Goal: Task Accomplishment & Management: Manage account settings

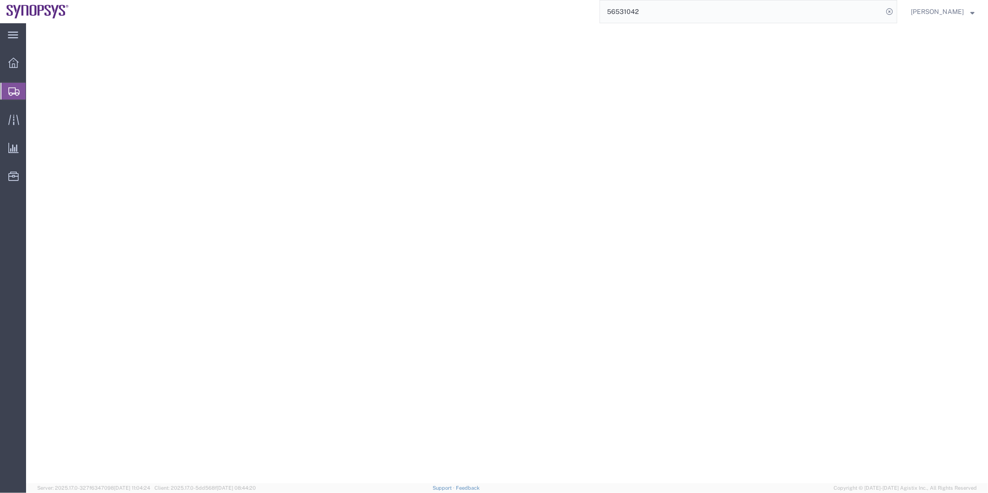
select select
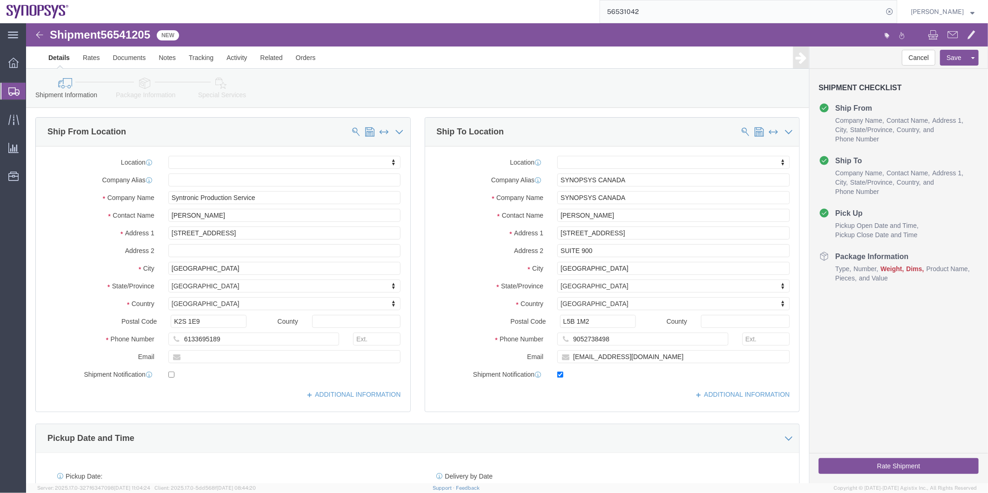
click icon
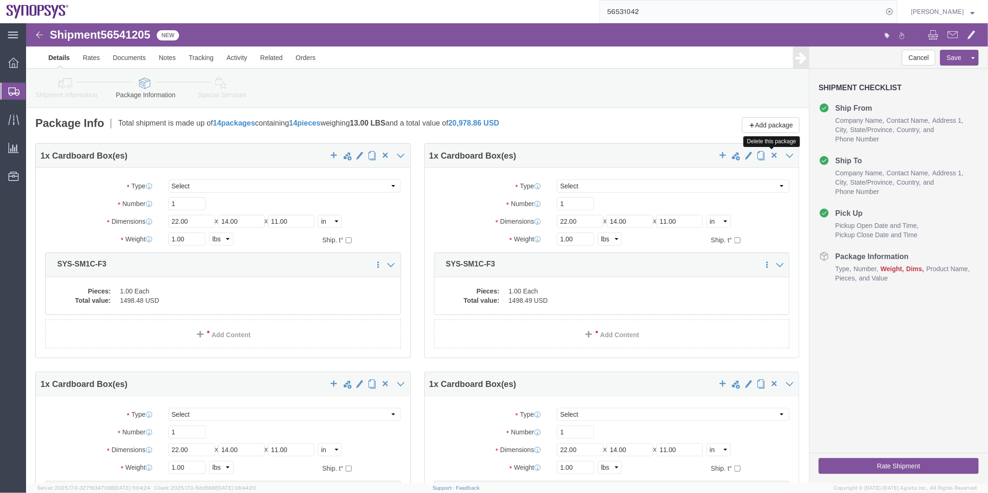
click span "button"
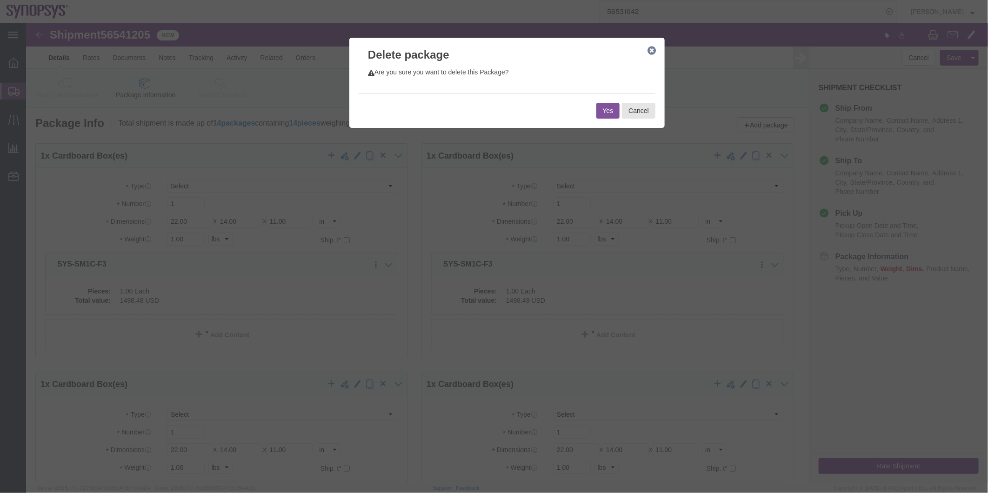
click button "Yes"
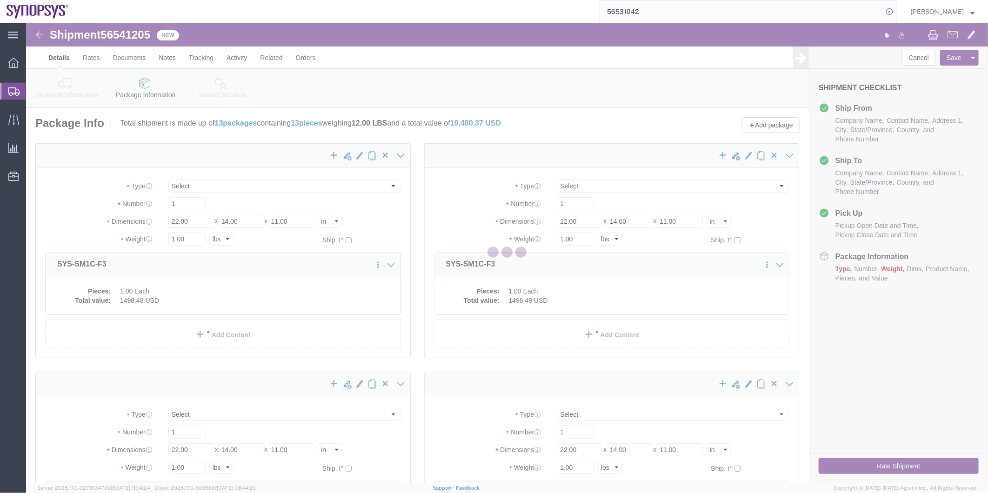
select select "YRPK"
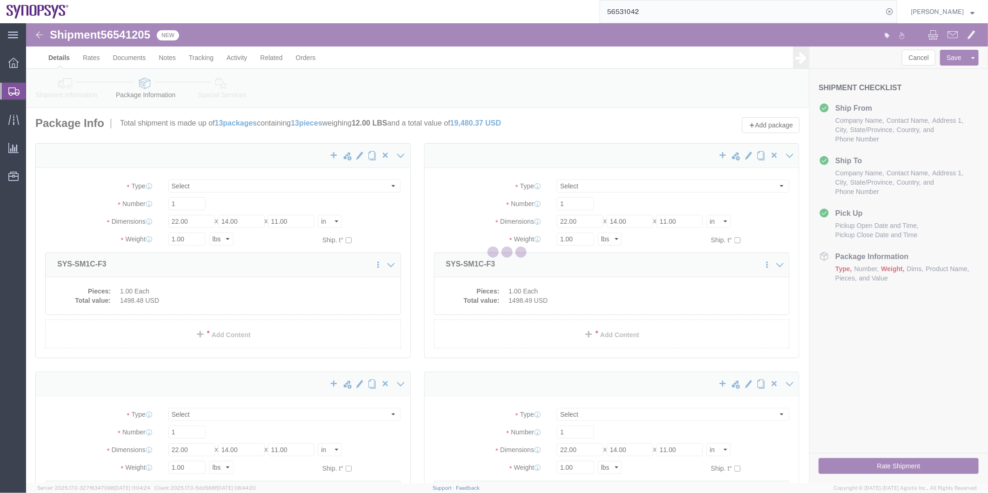
select select "YRPK"
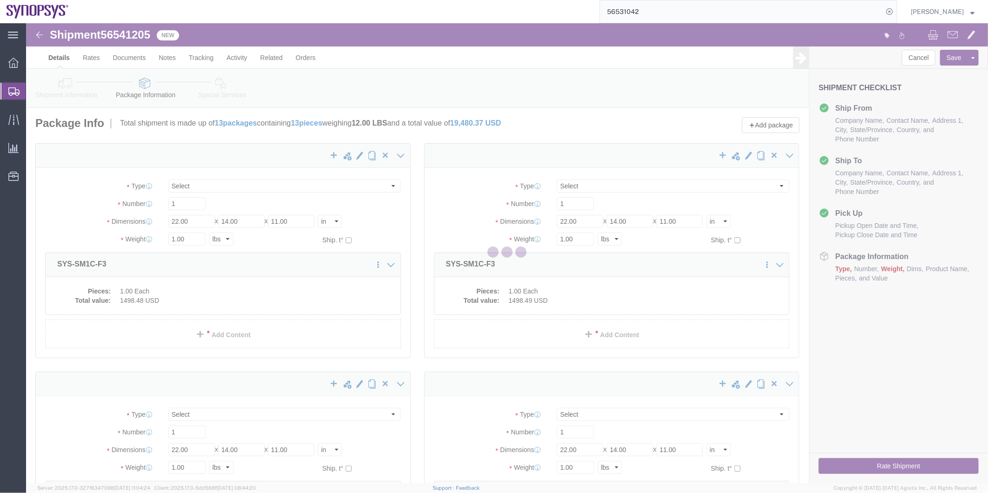
select select "YRPK"
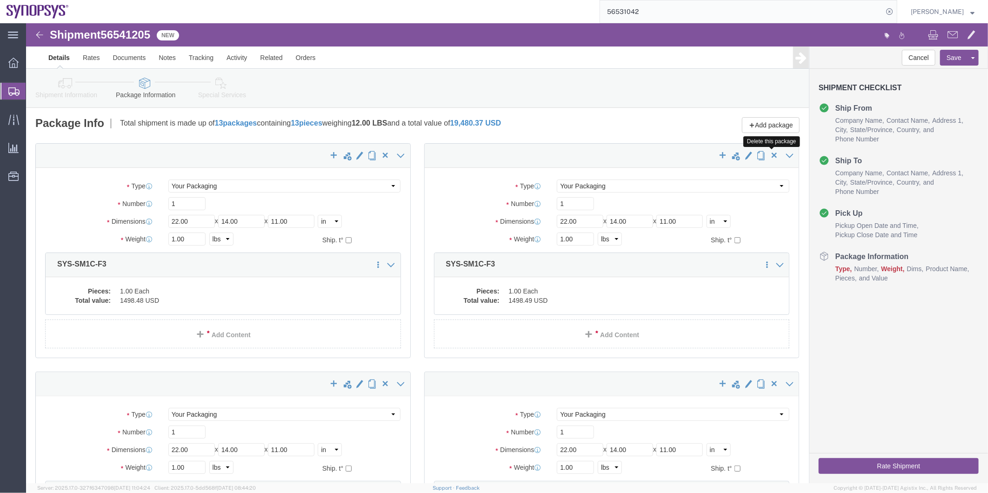
click span "button"
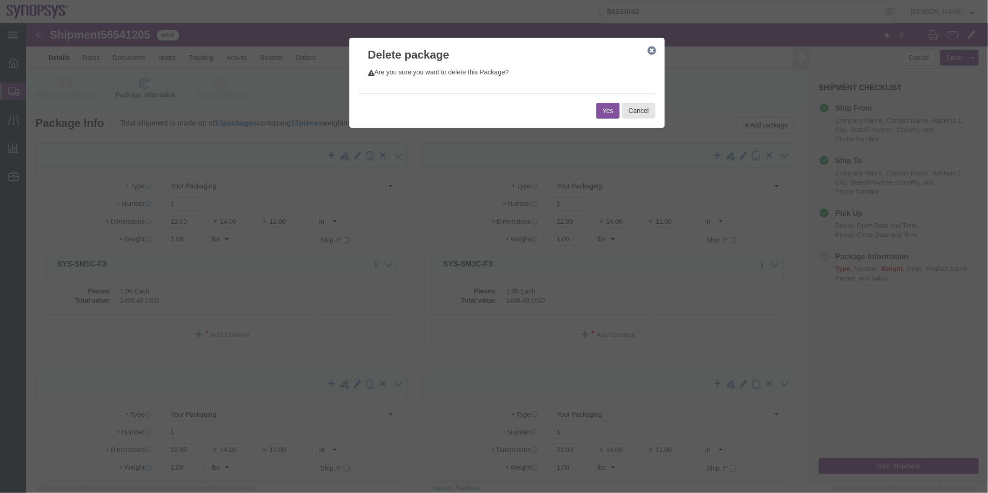
click button "Yes"
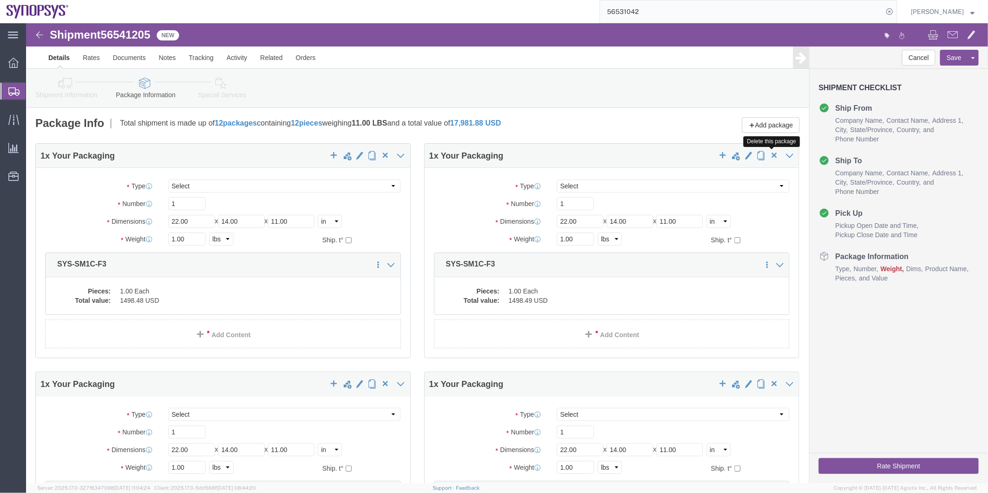
click span "button"
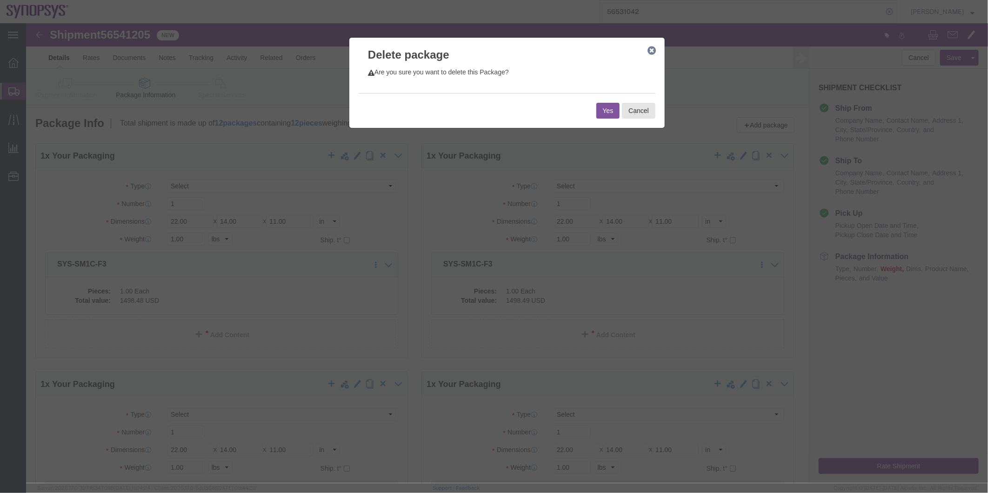
click button "Yes"
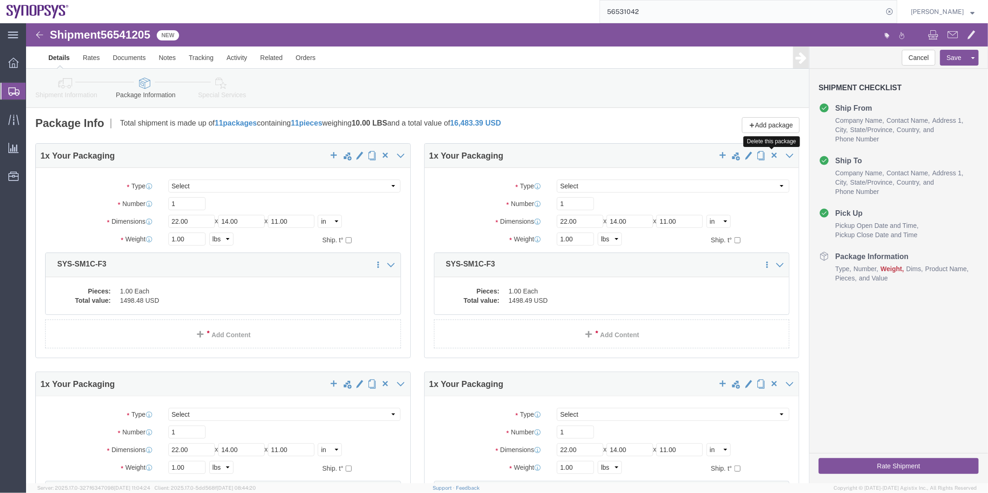
click span "button"
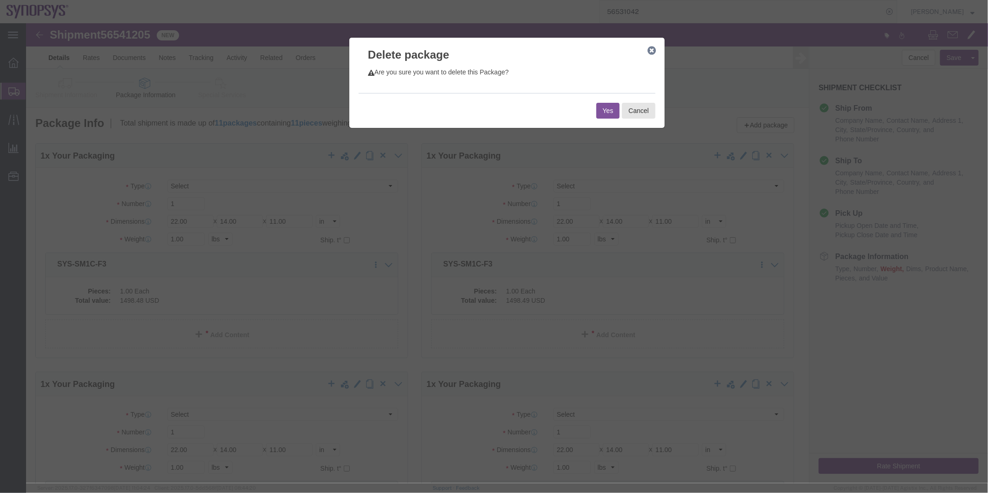
click button "Yes"
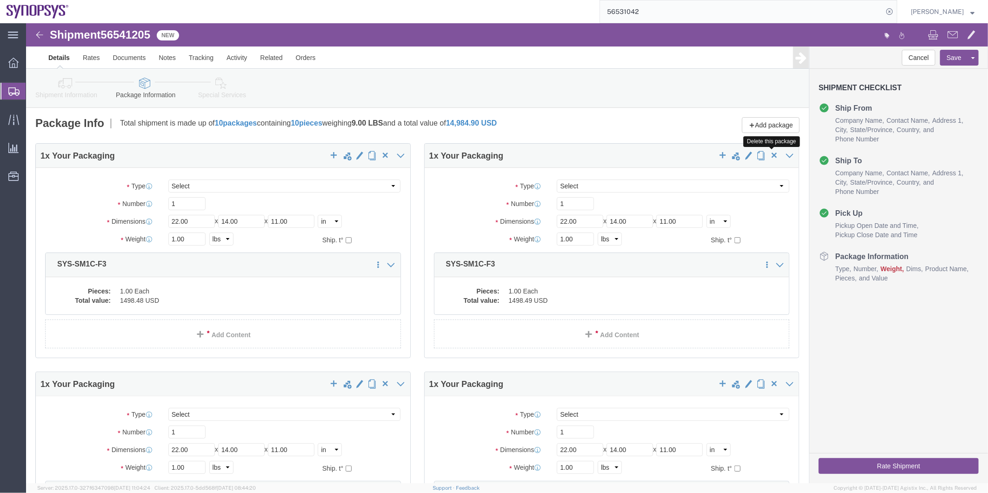
click span "button"
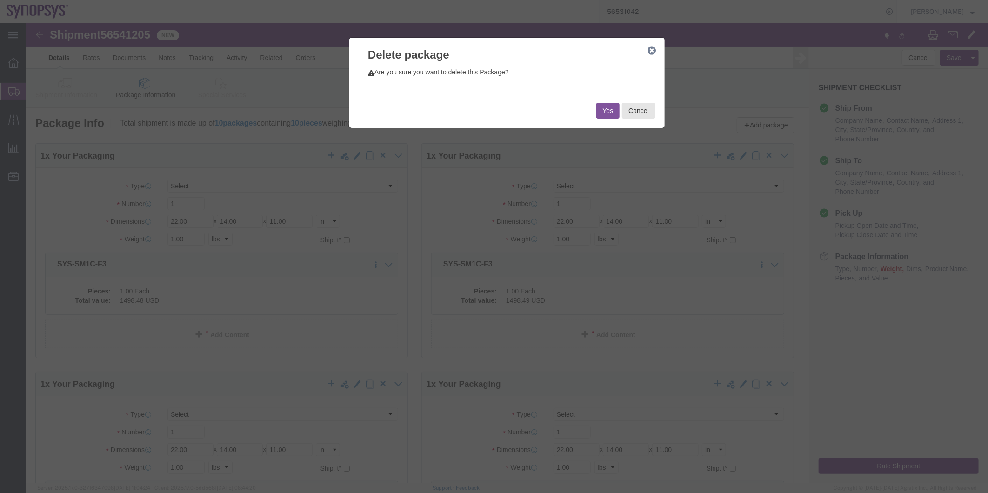
click button "Yes"
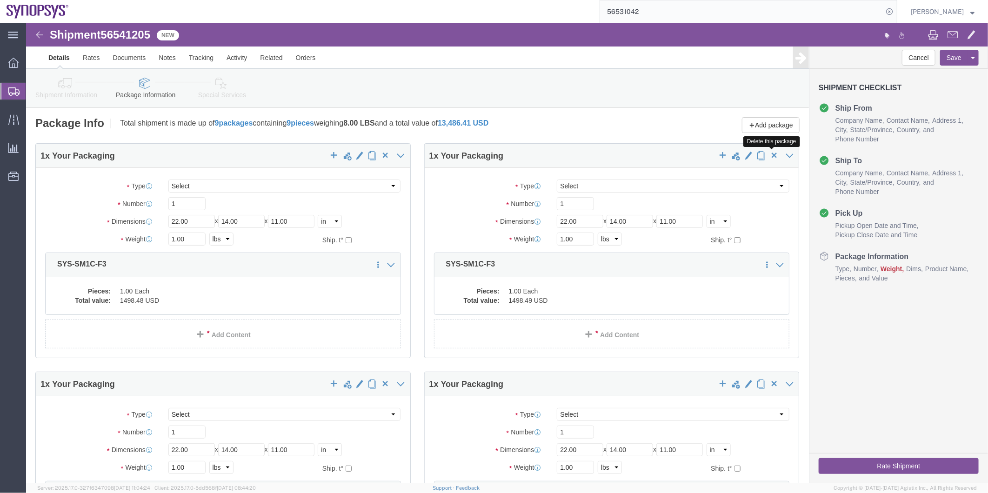
click span "button"
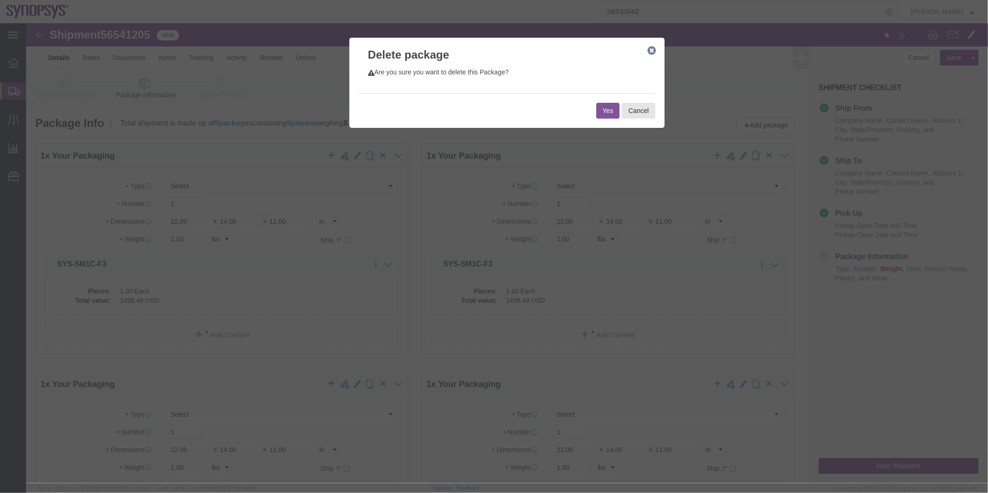
click button "Yes"
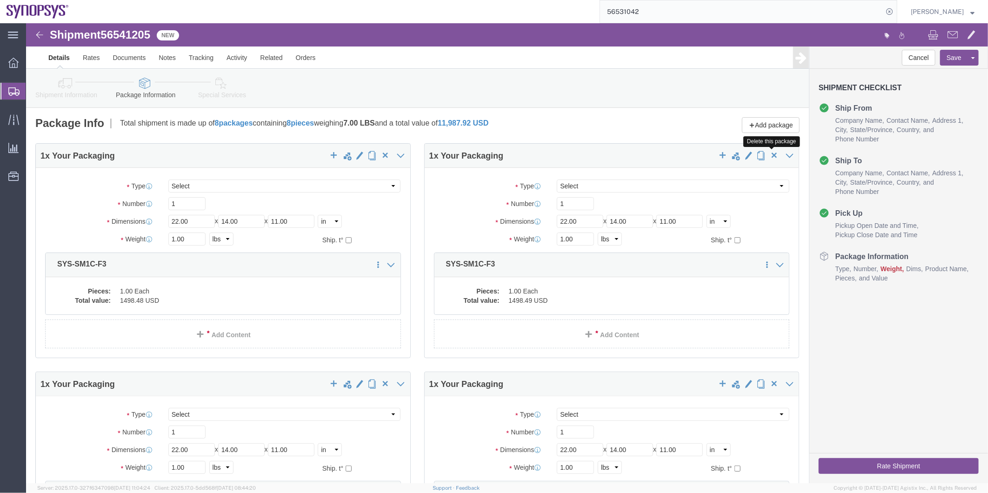
click span "button"
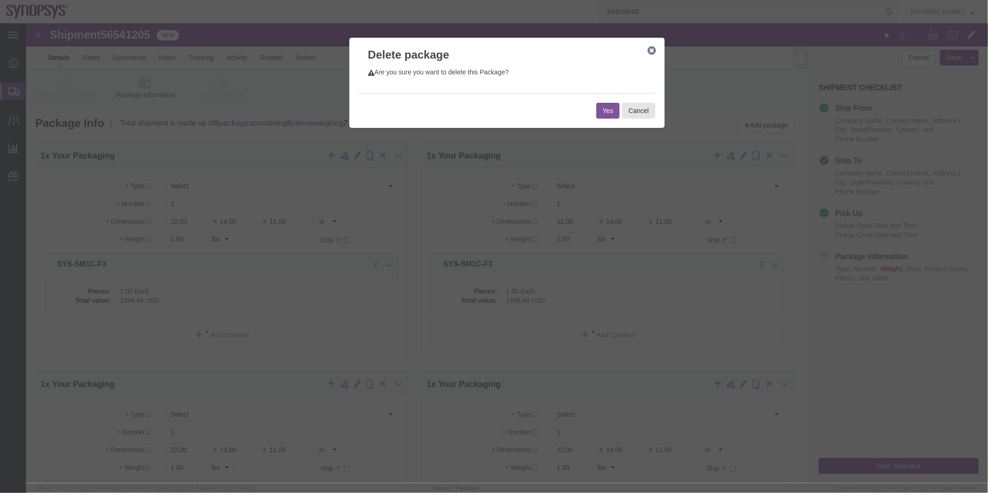
click button "Yes"
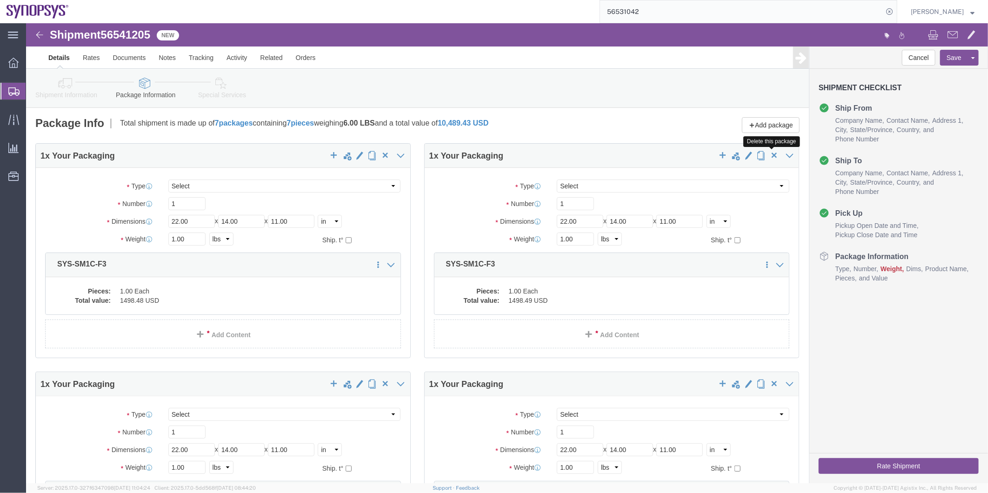
click span "button"
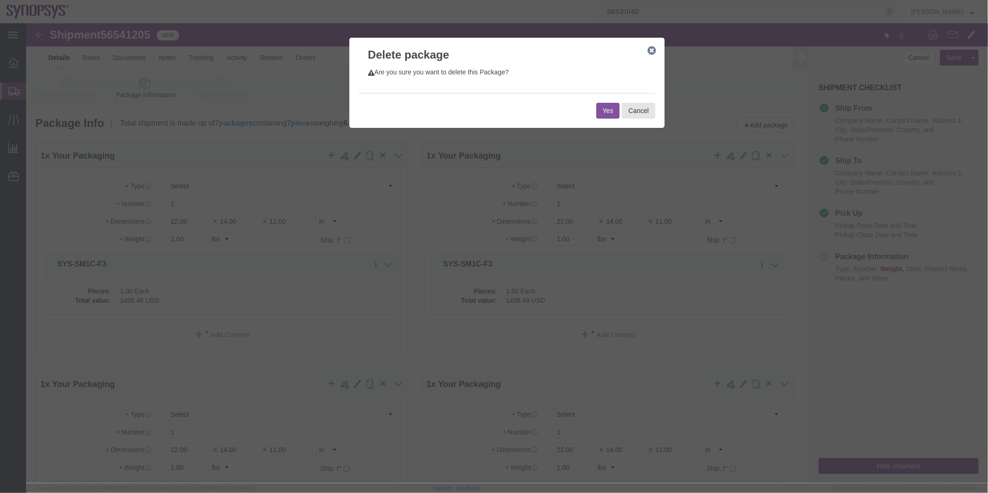
click button "Yes"
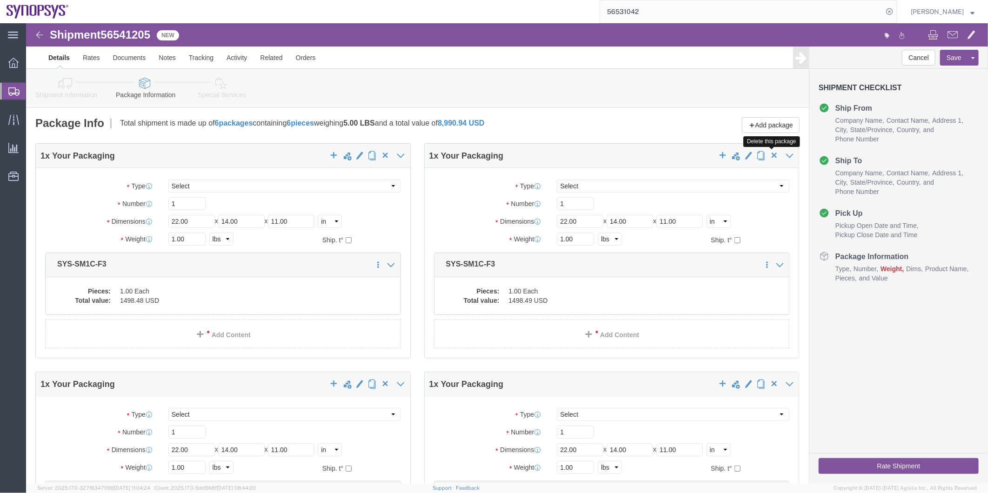
click span "button"
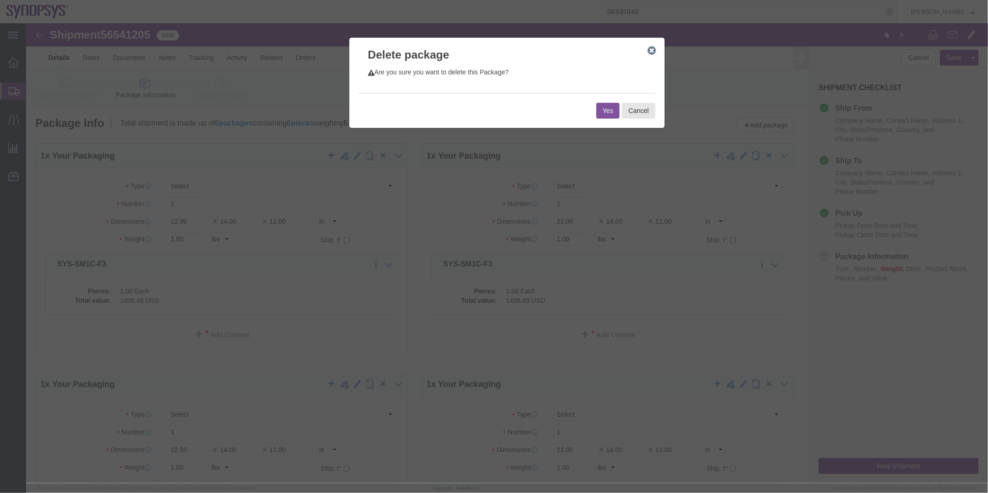
click button "Yes"
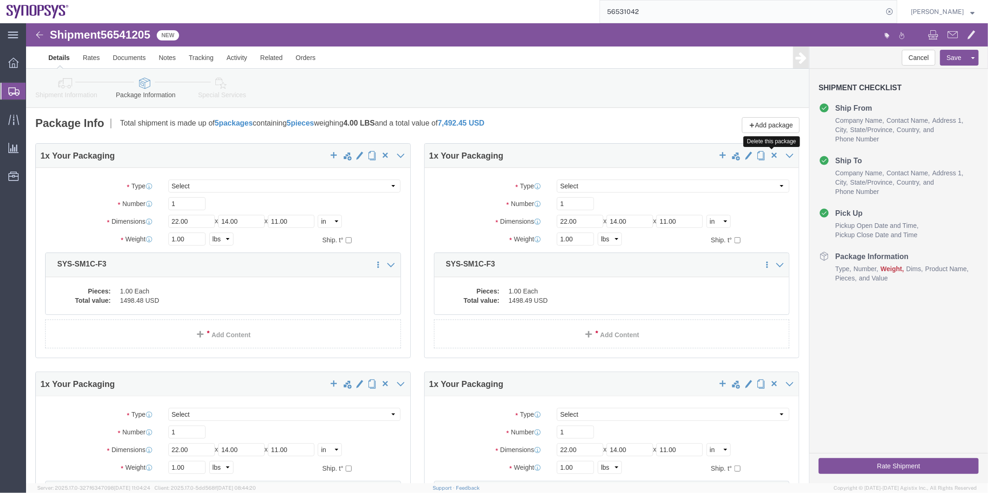
click span "button"
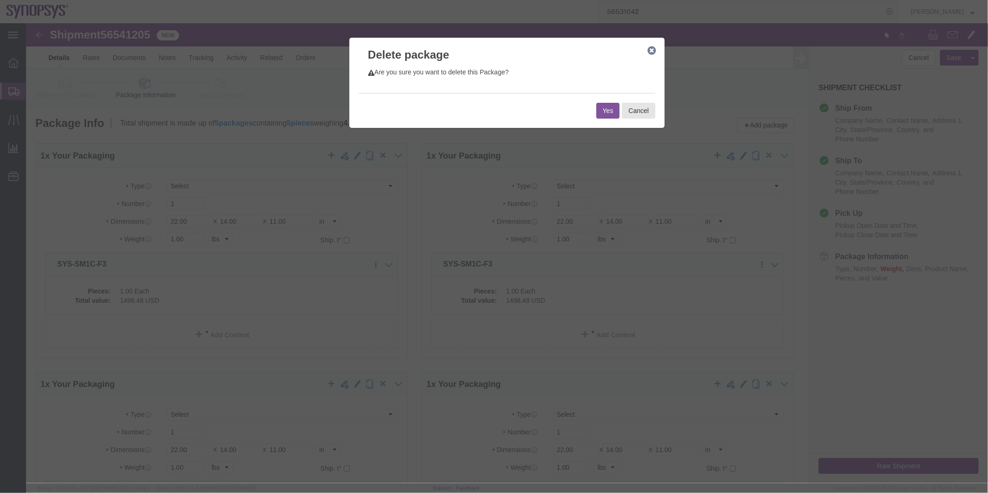
click button "Yes"
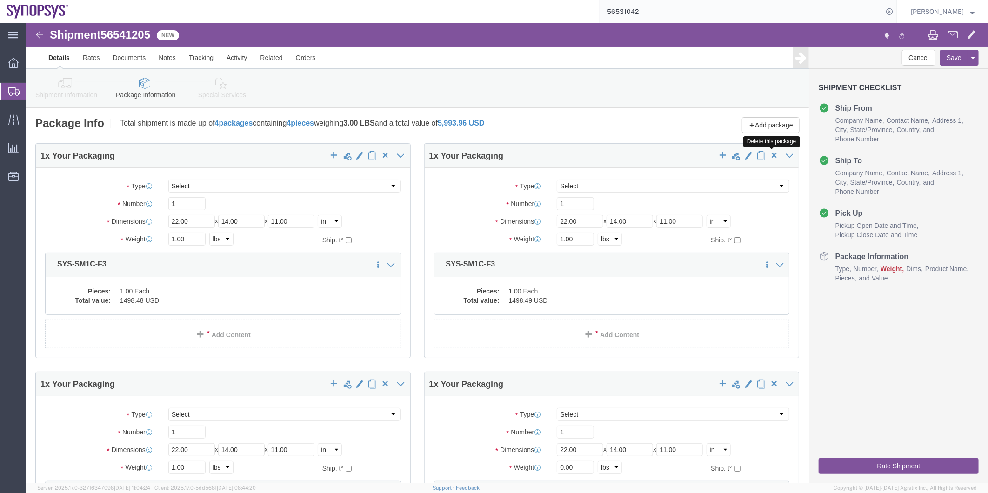
click span "button"
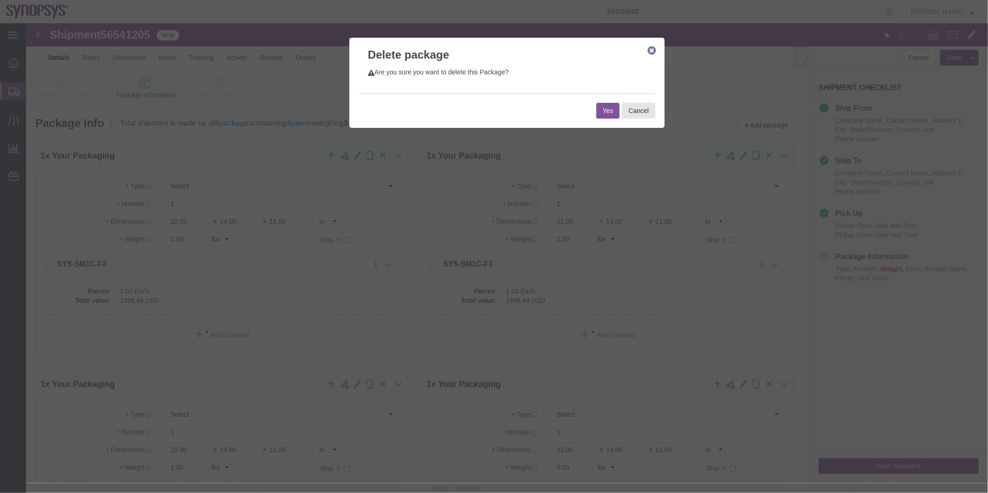
click button "Yes"
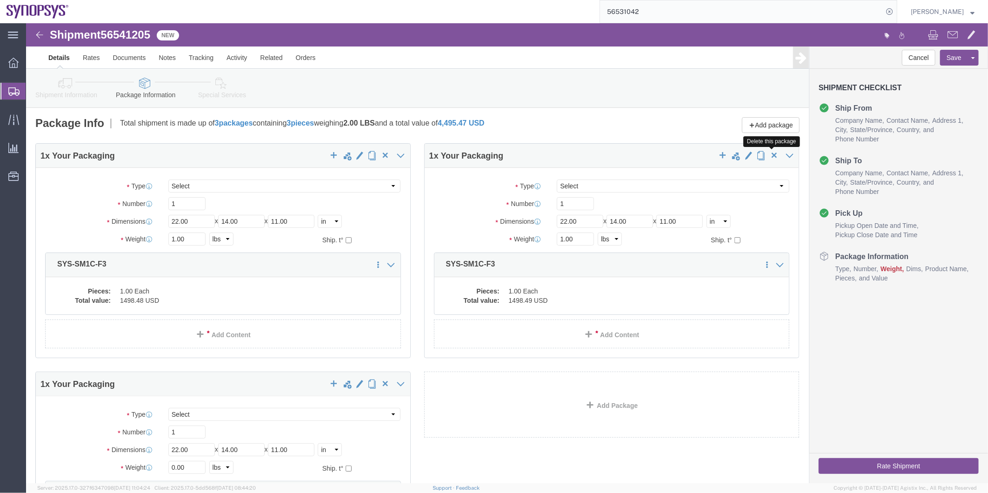
click span "button"
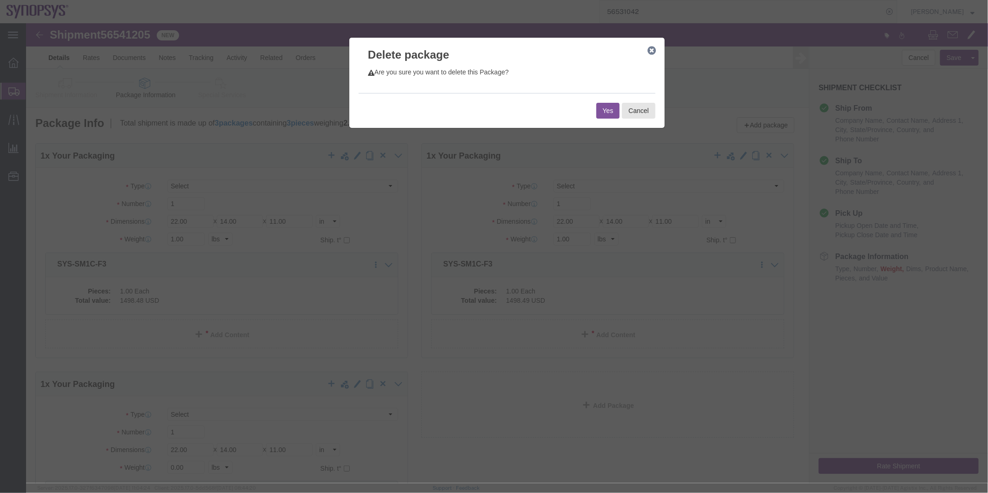
click button "Yes"
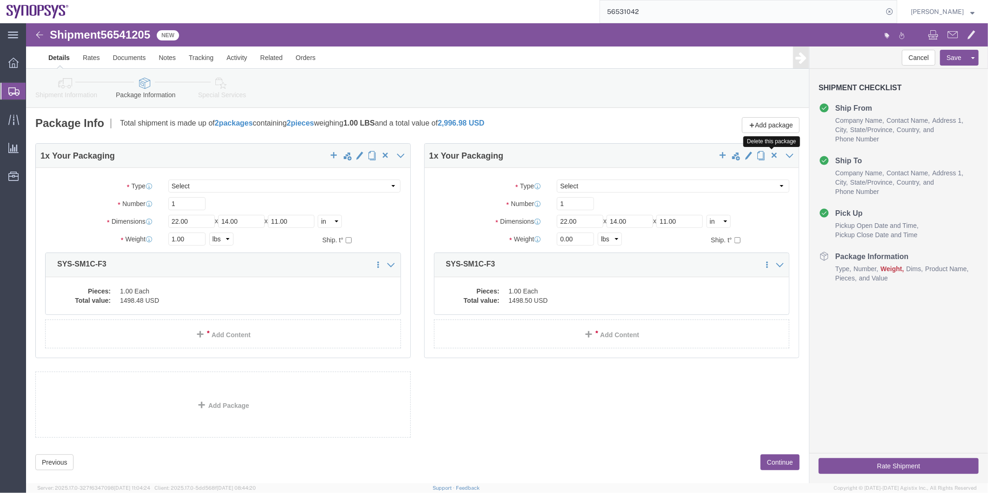
click span "button"
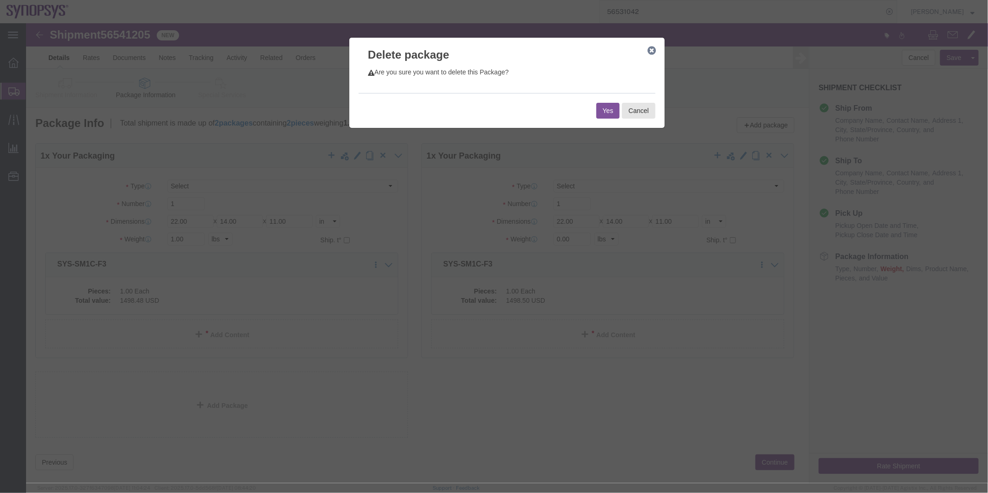
click button "Yes"
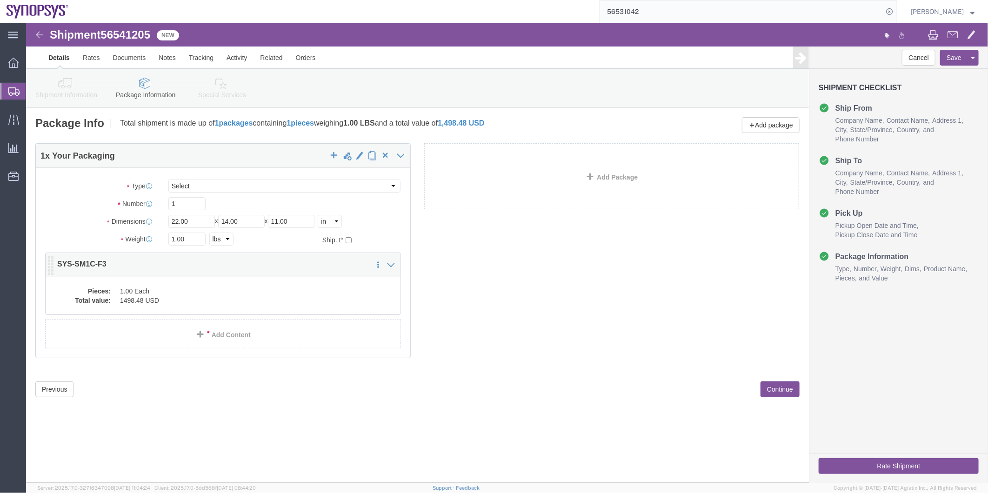
click dd "1.00 Each"
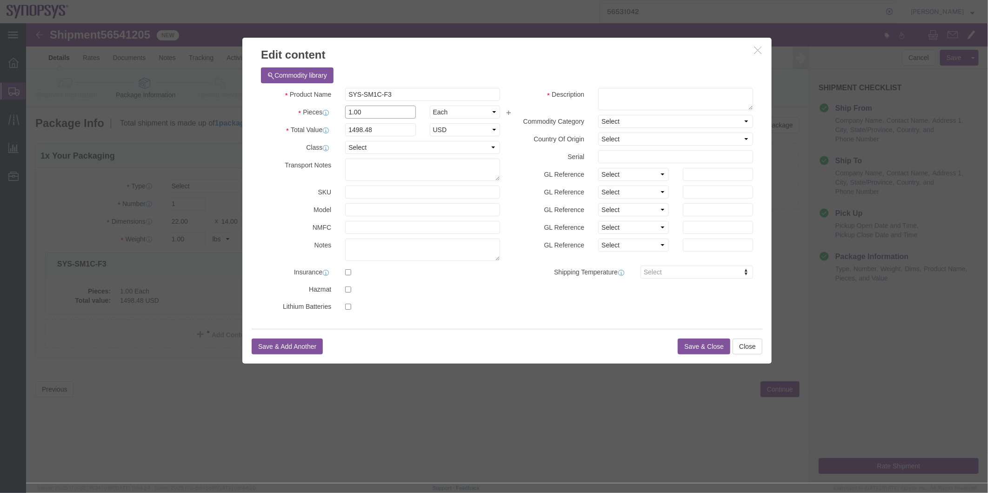
drag, startPoint x: 339, startPoint y: 85, endPoint x: 283, endPoint y: 86, distance: 55.8
click div "Pieces 1.00 Select Bag Barrels 100Board Feet Bottle Box Blister Pack Carats Can…"
type input "14"
type input "20978.72"
click button "Save & Close"
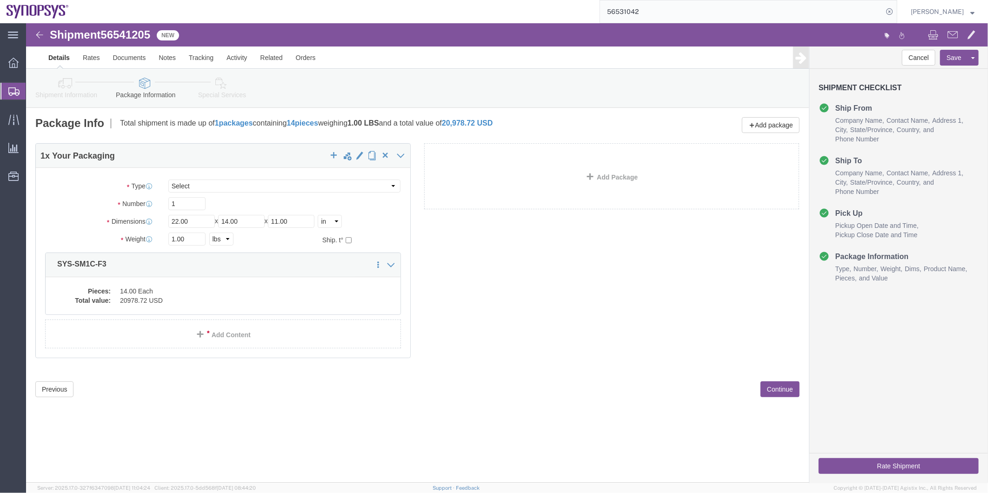
click icon
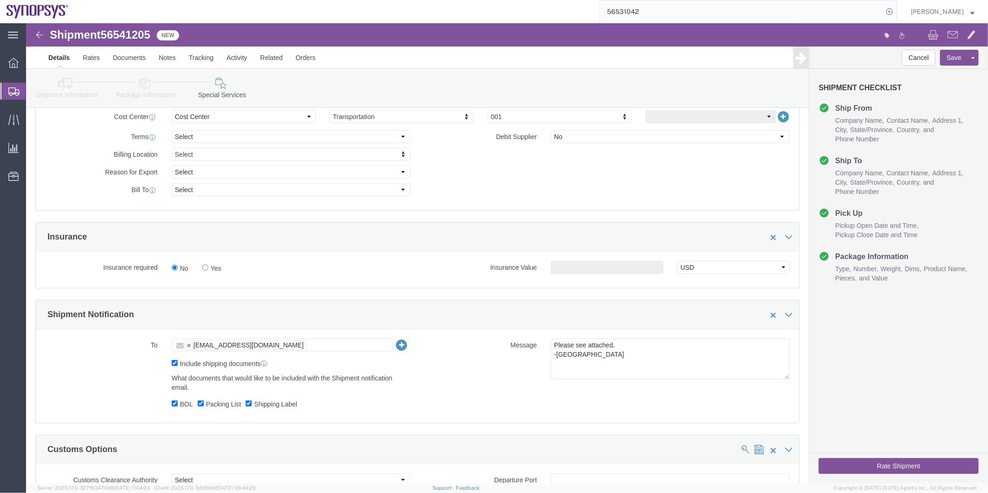
scroll to position [413, 0]
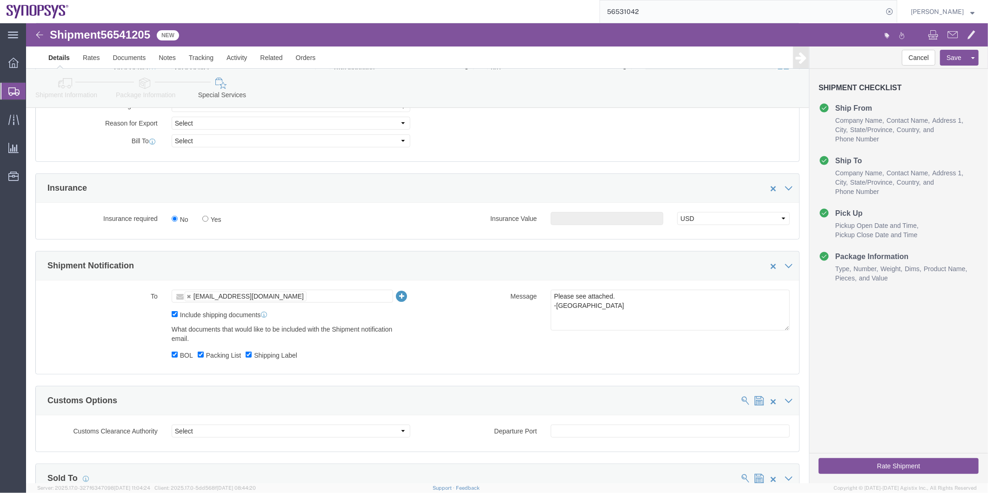
click button "Rate Shipment"
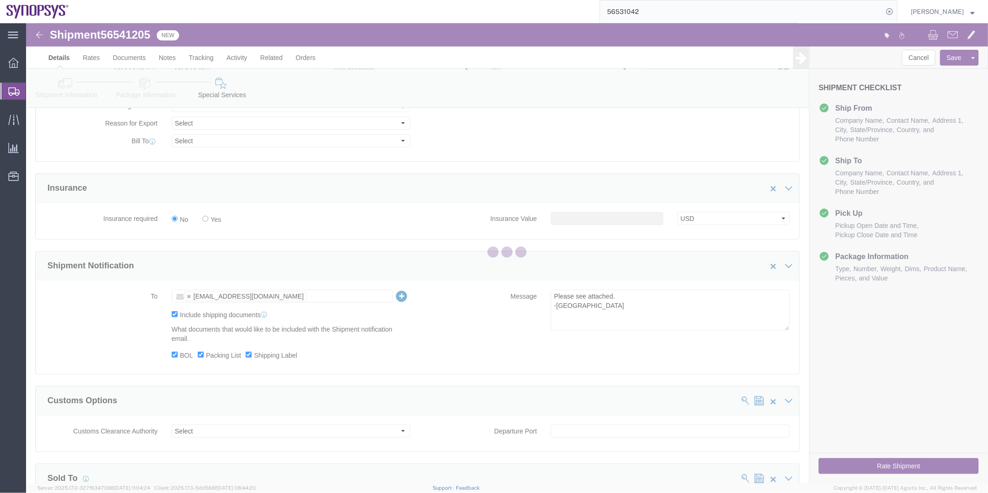
scroll to position [0, 0]
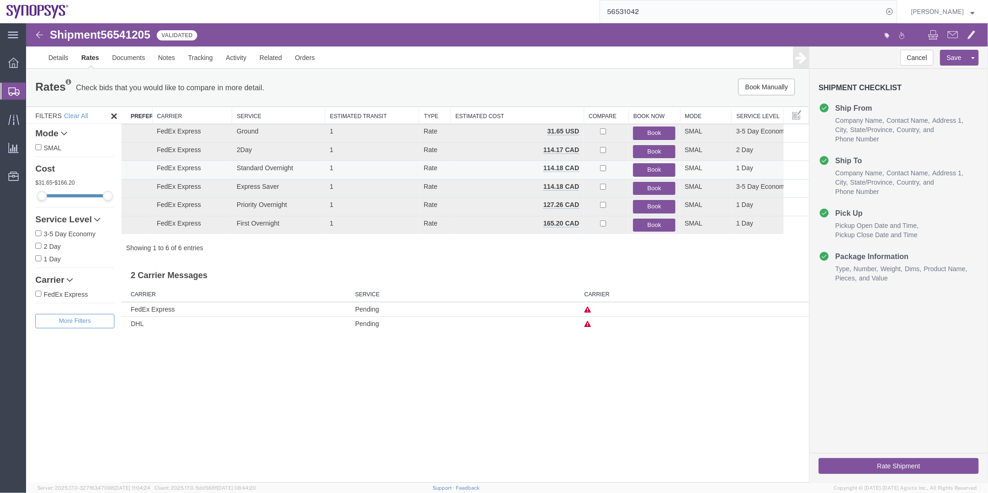
click at [656, 166] on button "Book" at bounding box center [653, 169] width 42 height 13
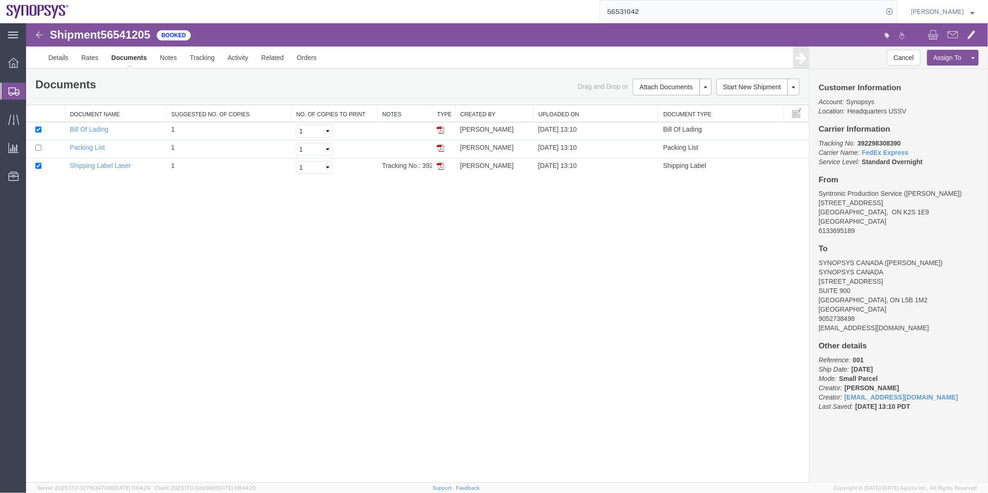
click at [119, 33] on span "56541205" at bounding box center [125, 34] width 50 height 13
drag, startPoint x: 119, startPoint y: 33, endPoint x: 113, endPoint y: 33, distance: 5.6
copy span "56541205"
click at [108, 161] on link "Shipping Label Laser" at bounding box center [99, 164] width 61 height 7
